Goal: Transaction & Acquisition: Obtain resource

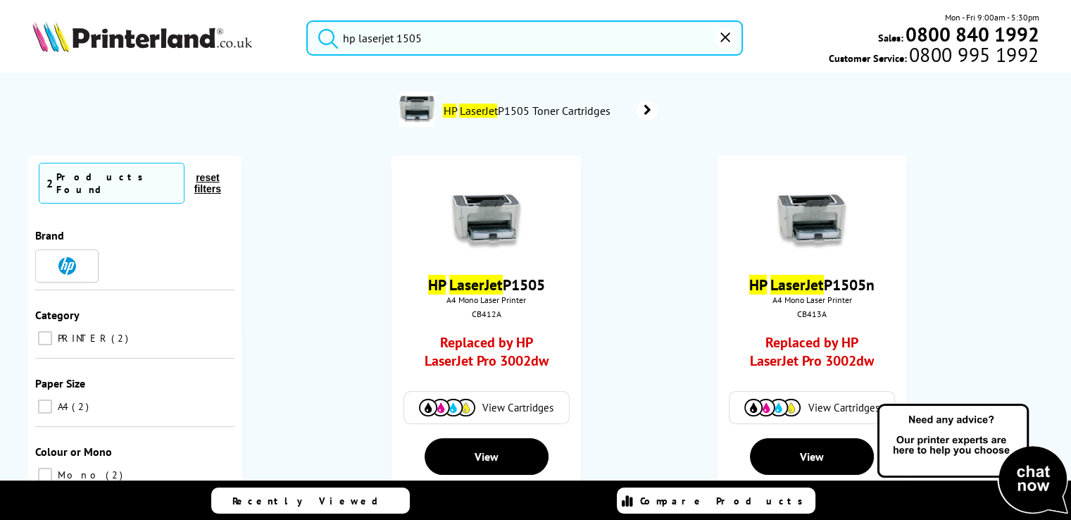
drag, startPoint x: 453, startPoint y: 40, endPoint x: 218, endPoint y: 13, distance: 236.7
click at [218, 13] on div "hp laserjet 1505 Mon - Fri 9:00am - 5:30pm Sales: 0800 840 1992 Customer Servic…" at bounding box center [535, 42] width 1071 height 62
drag, startPoint x: 431, startPoint y: 37, endPoint x: 132, endPoint y: -4, distance: 301.3
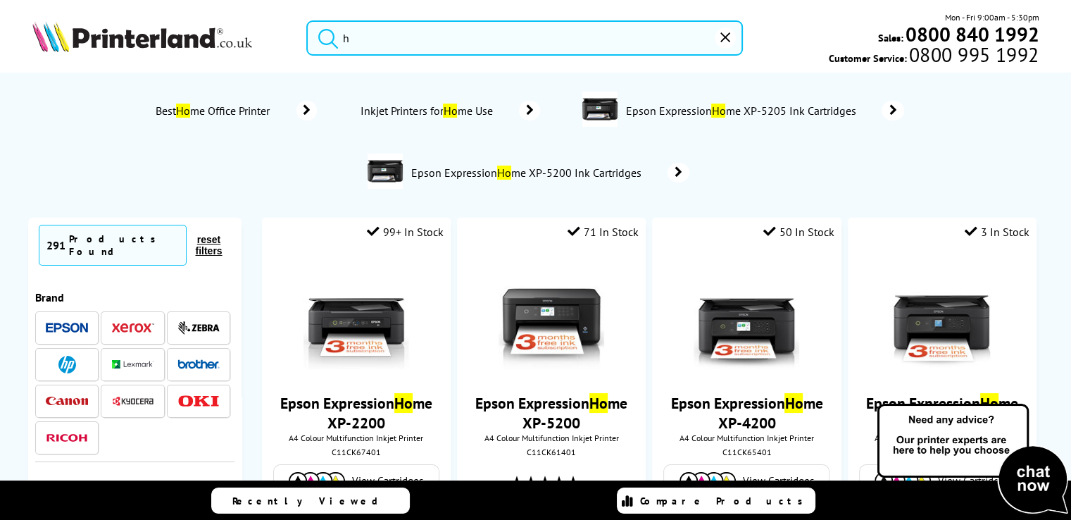
click at [307, 20] on button "submit" at bounding box center [324, 35] width 35 height 31
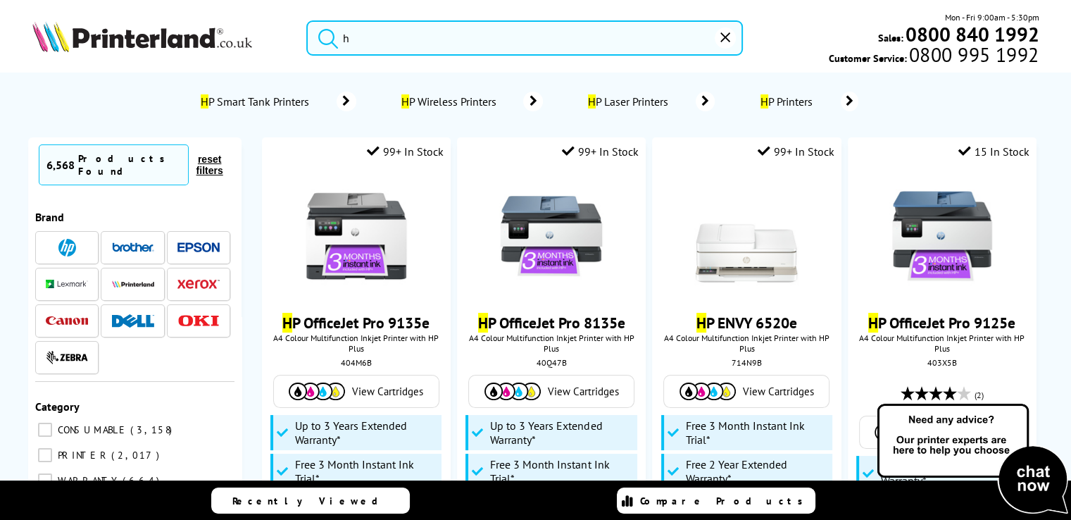
drag, startPoint x: 360, startPoint y: 40, endPoint x: 353, endPoint y: 40, distance: 7.7
click at [355, 41] on input "h" at bounding box center [524, 37] width 436 height 35
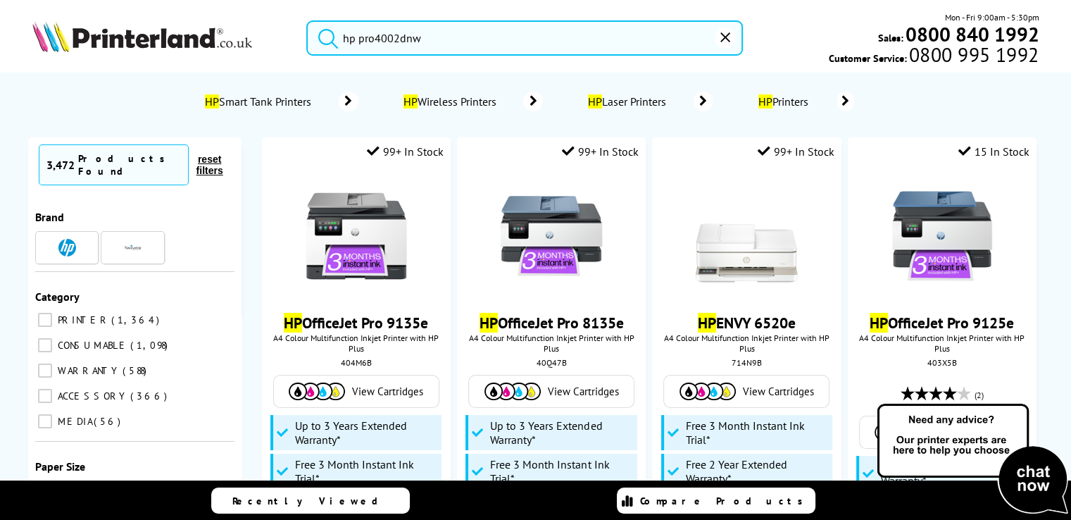
click at [307, 20] on button "submit" at bounding box center [324, 35] width 35 height 31
drag, startPoint x: 445, startPoint y: 46, endPoint x: 228, endPoint y: 149, distance: 239.9
click at [222, 120] on header "hp pro4002dnw Mon - Fri 9:00am - 5:30pm Sales: 0800 840 1992 Customer Service: …" at bounding box center [535, 60] width 1071 height 120
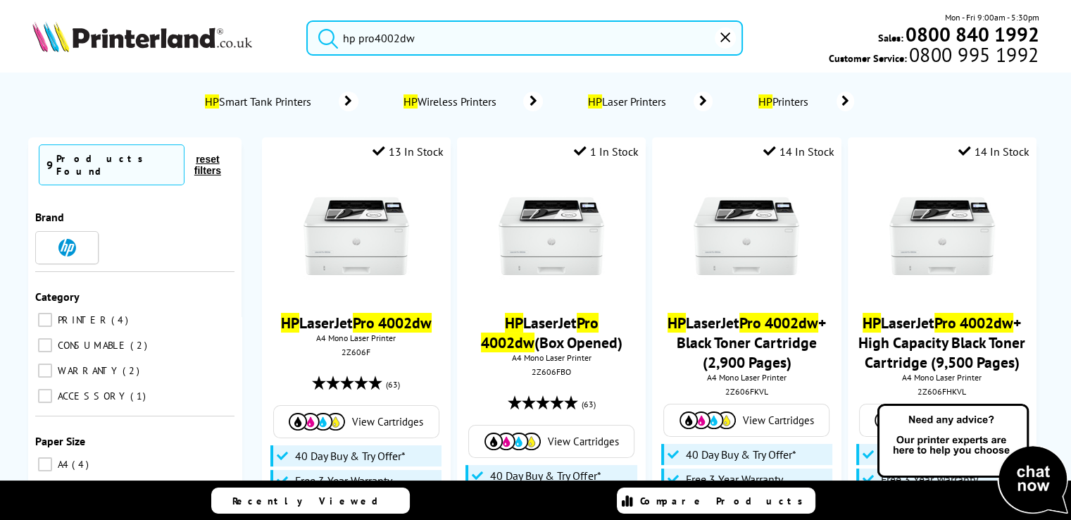
type input "hp pro4002dw"
click at [307, 20] on button "submit" at bounding box center [324, 35] width 35 height 31
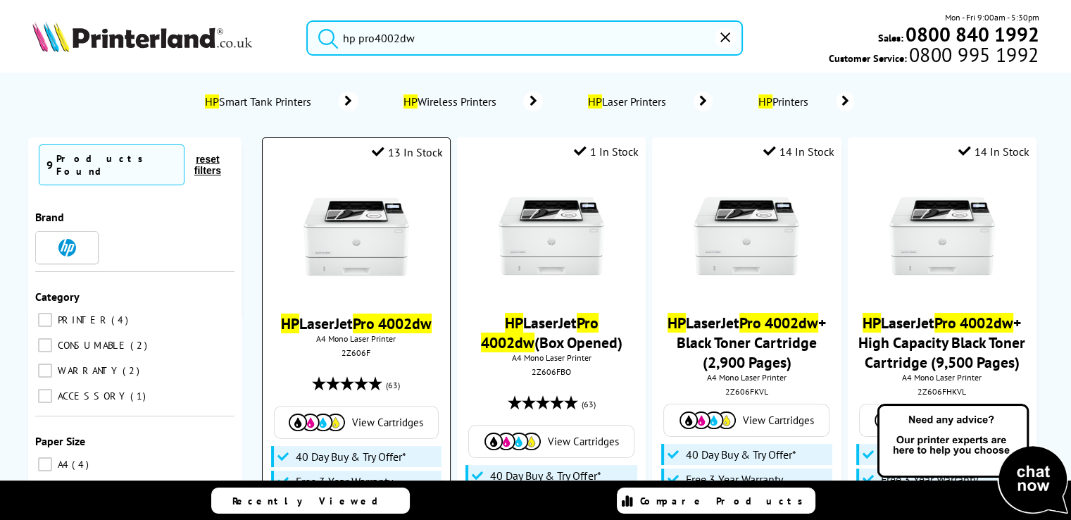
click at [339, 327] on link "HP LaserJet Pro 4002dw" at bounding box center [356, 323] width 151 height 20
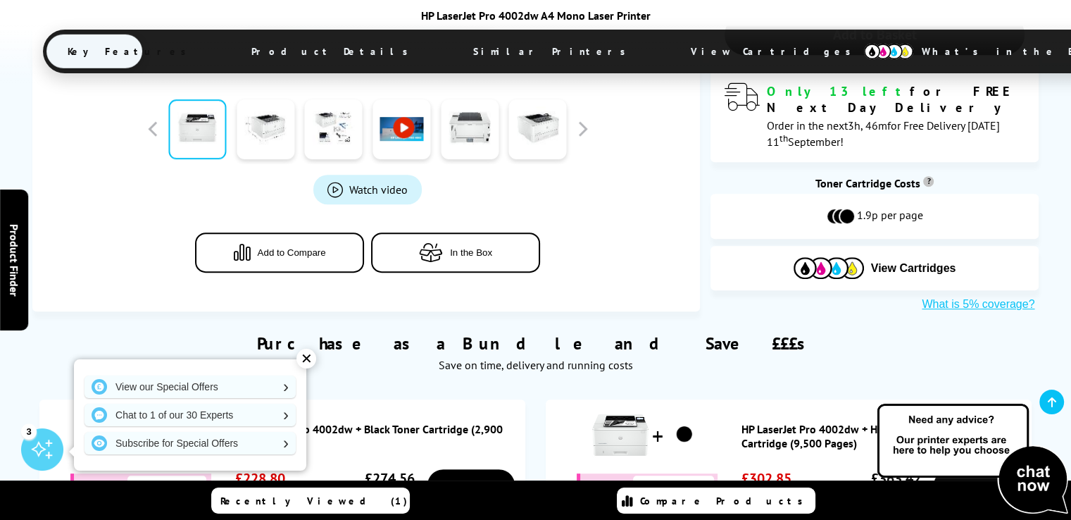
scroll to position [893, 0]
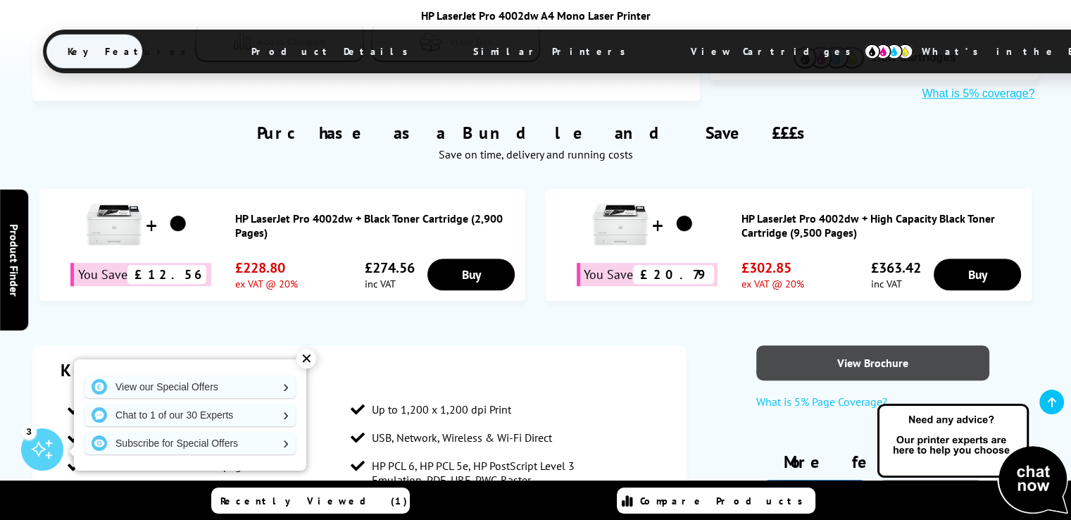
click at [861, 345] on link "View Brochure" at bounding box center [872, 362] width 232 height 35
